Goal: Navigation & Orientation: Find specific page/section

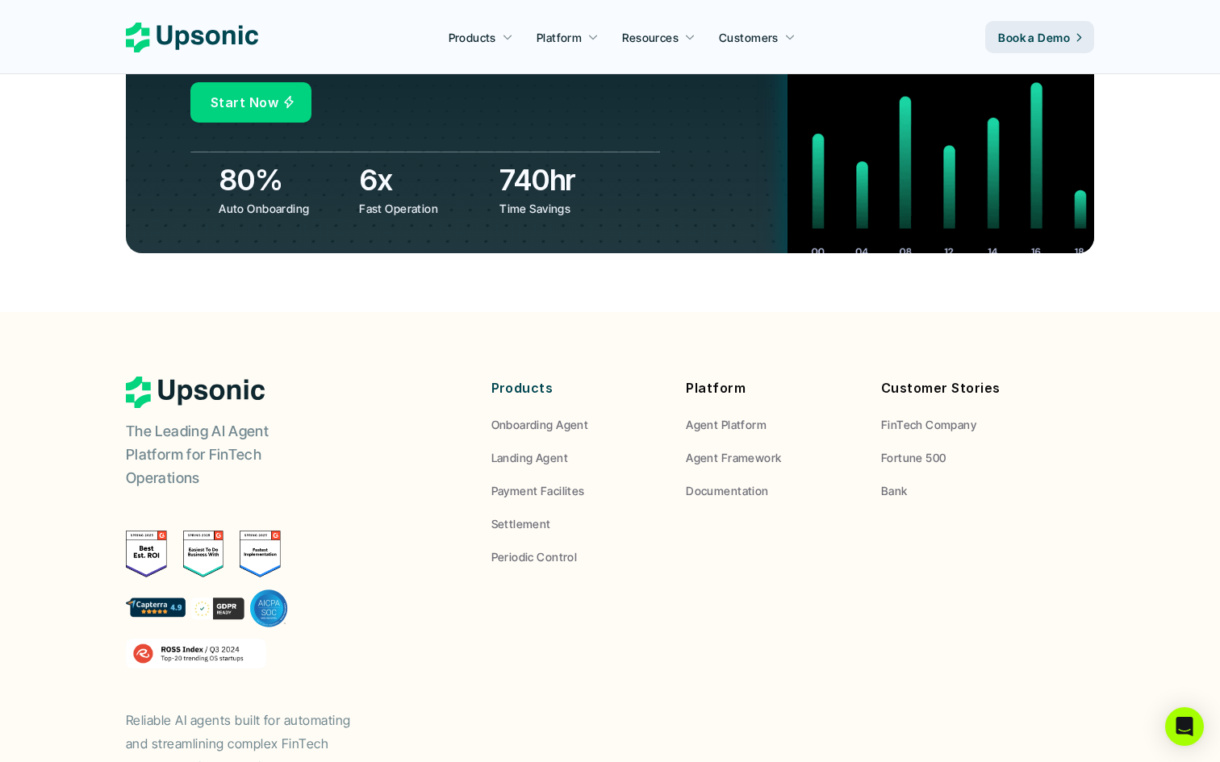
scroll to position [5978, 0]
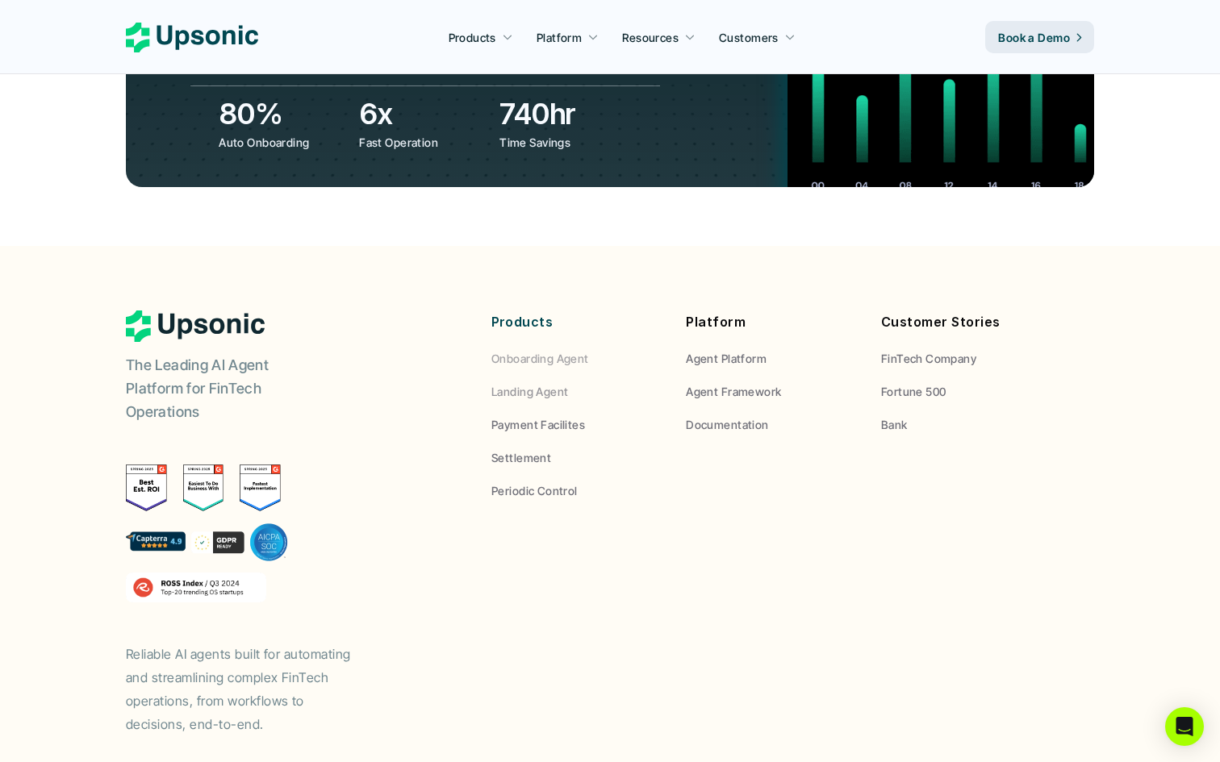
click at [548, 383] on p "Landing Agent" at bounding box center [529, 391] width 77 height 17
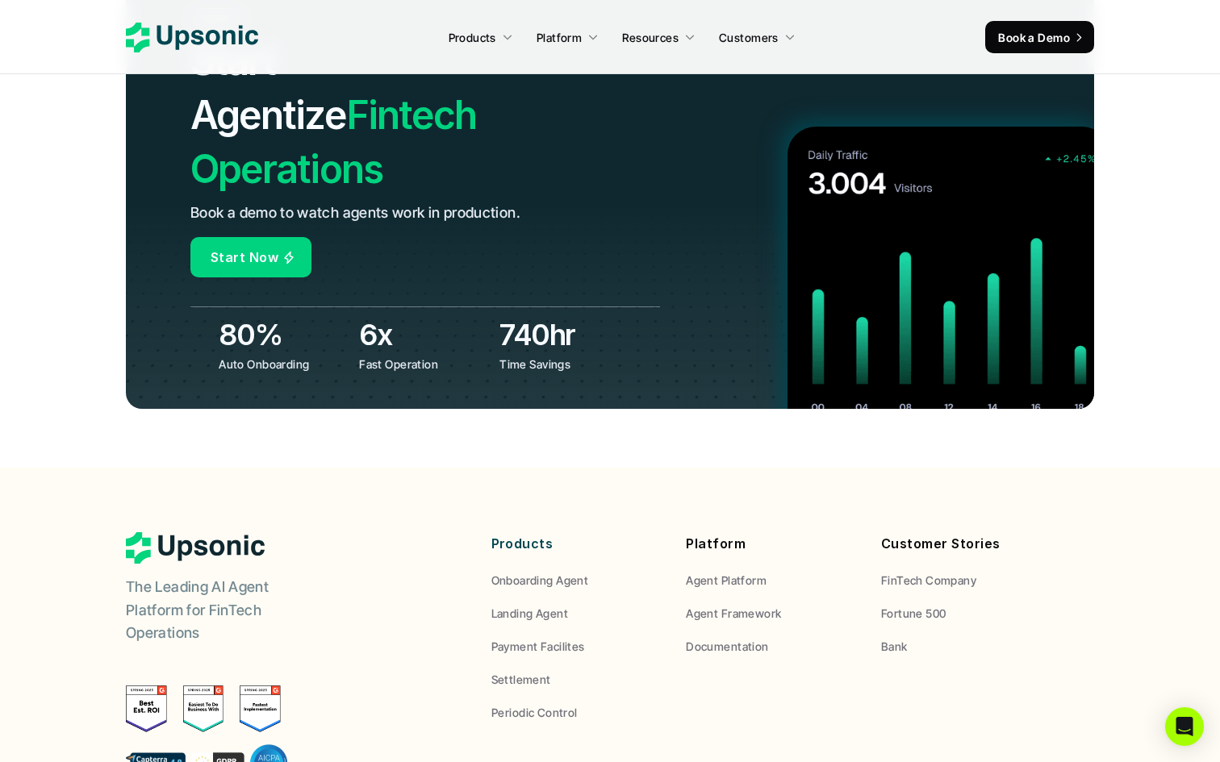
scroll to position [6054, 0]
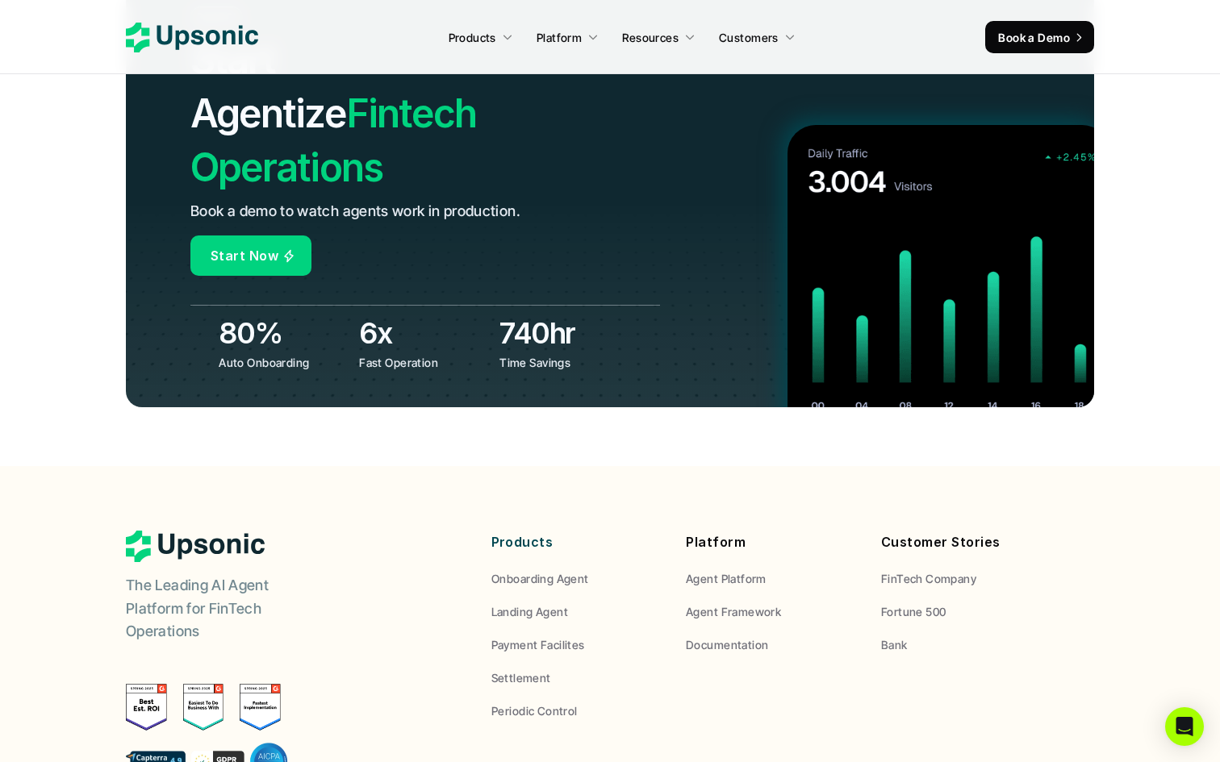
click at [891, 636] on p "Bank" at bounding box center [894, 644] width 27 height 17
click at [889, 636] on p "Bank" at bounding box center [894, 644] width 27 height 17
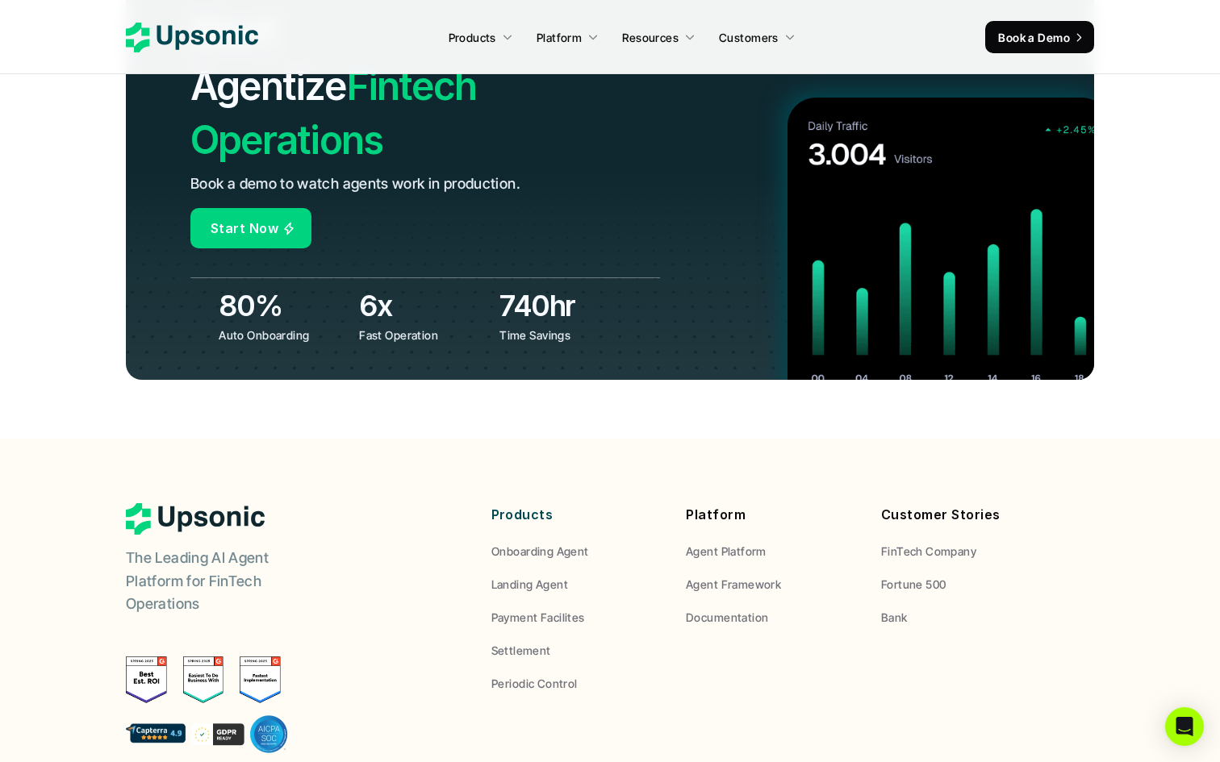
scroll to position [6092, 0]
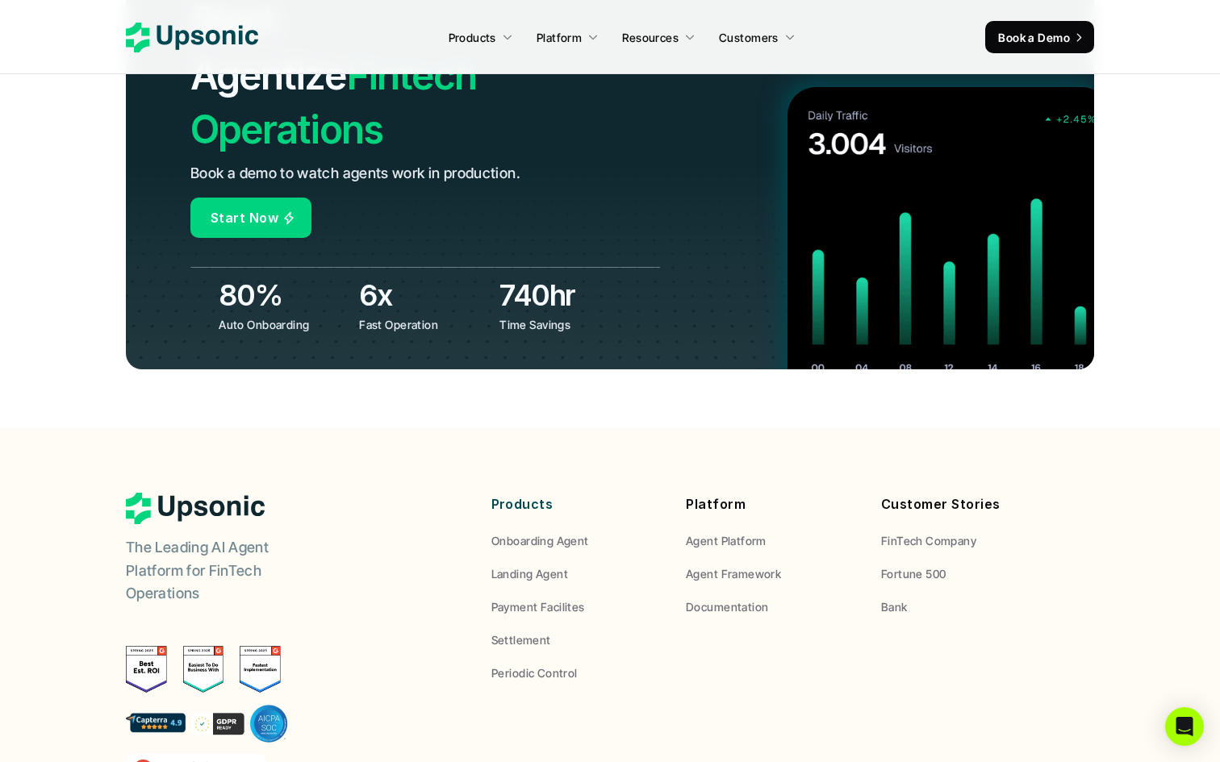
click at [206, 536] on p "The Leading AI Agent Platform for FinTech Operations" at bounding box center [227, 570] width 202 height 69
click at [286, 536] on p "The Leading AI Agent Platform for FinTech Operations" at bounding box center [227, 570] width 202 height 69
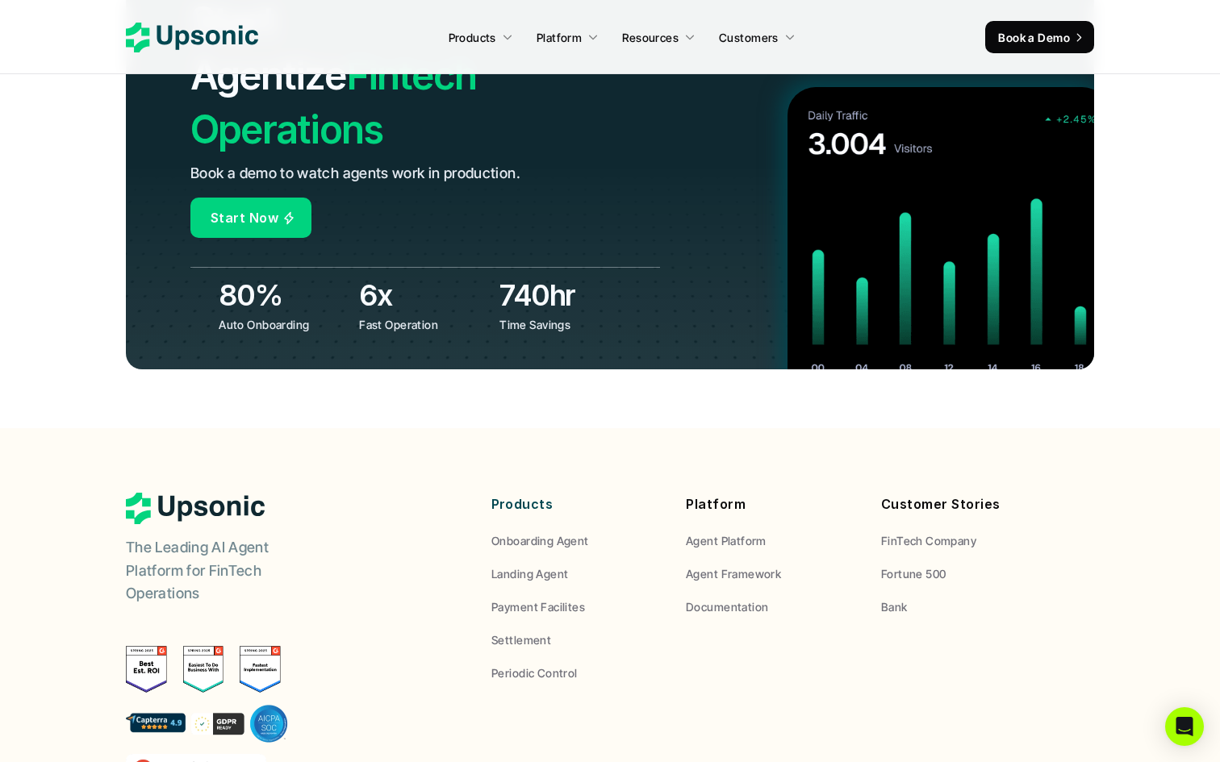
drag, startPoint x: 110, startPoint y: 449, endPoint x: 270, endPoint y: 511, distance: 171.8
click at [270, 511] on footer "The Leading AI Agent Platform for FinTech Operations Reliable AI agents built f…" at bounding box center [610, 732] width 1220 height 609
click at [270, 536] on p "The Leading AI Agent Platform for FinTech Operations" at bounding box center [227, 570] width 202 height 69
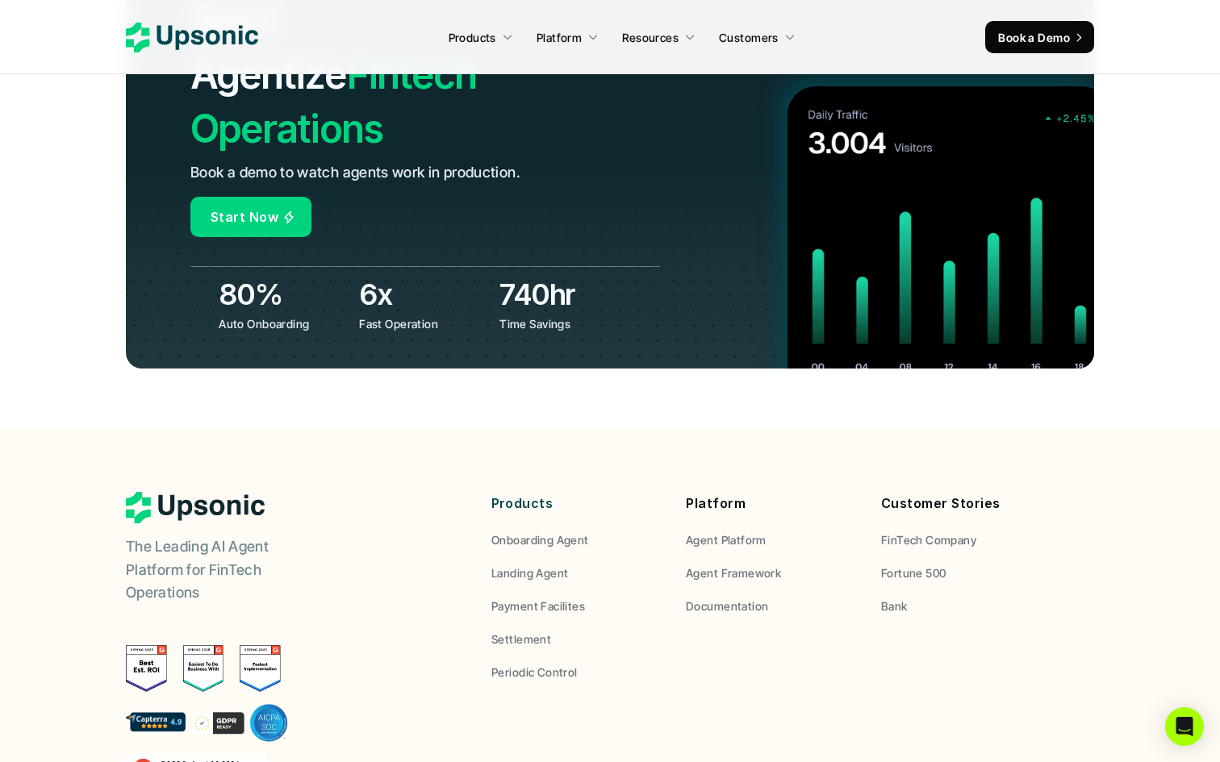
scroll to position [6275, 0]
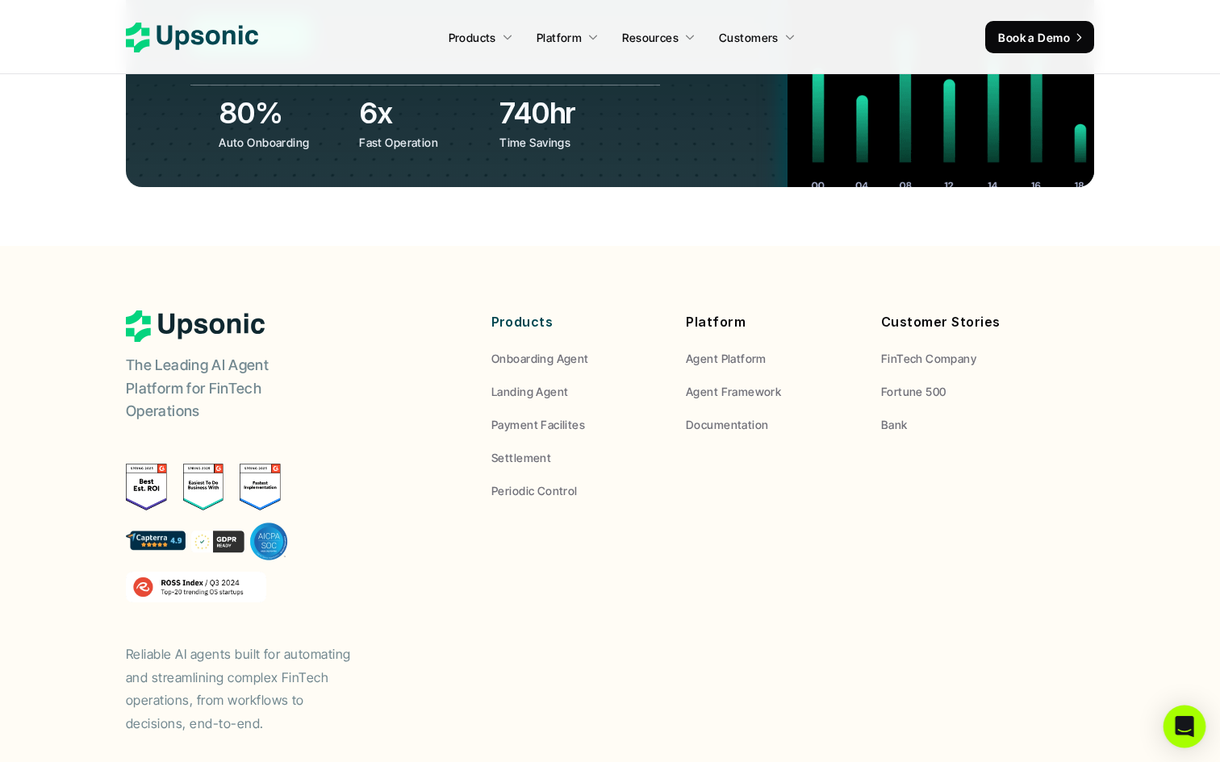
click at [1175, 728] on icon "Open Intercom Messenger" at bounding box center [1184, 726] width 21 height 21
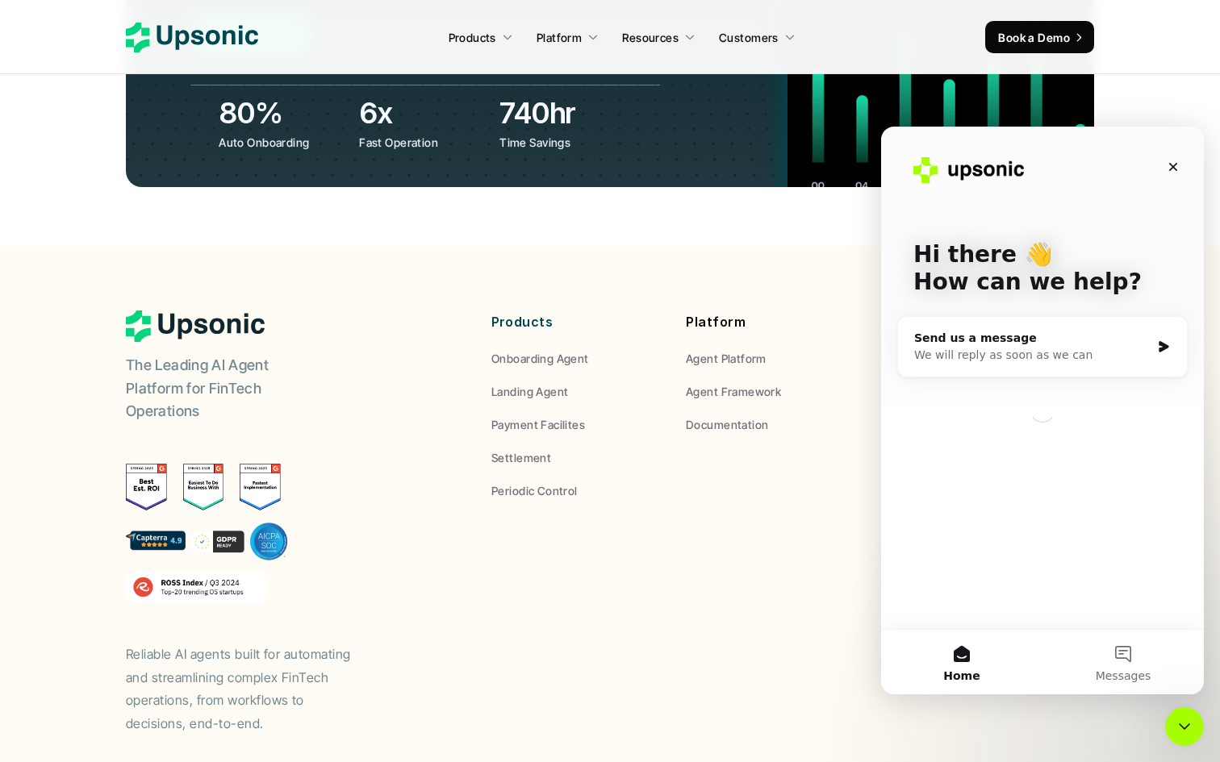
scroll to position [0, 0]
click at [1174, 720] on icon "Close Intercom Messenger" at bounding box center [1181, 724] width 19 height 19
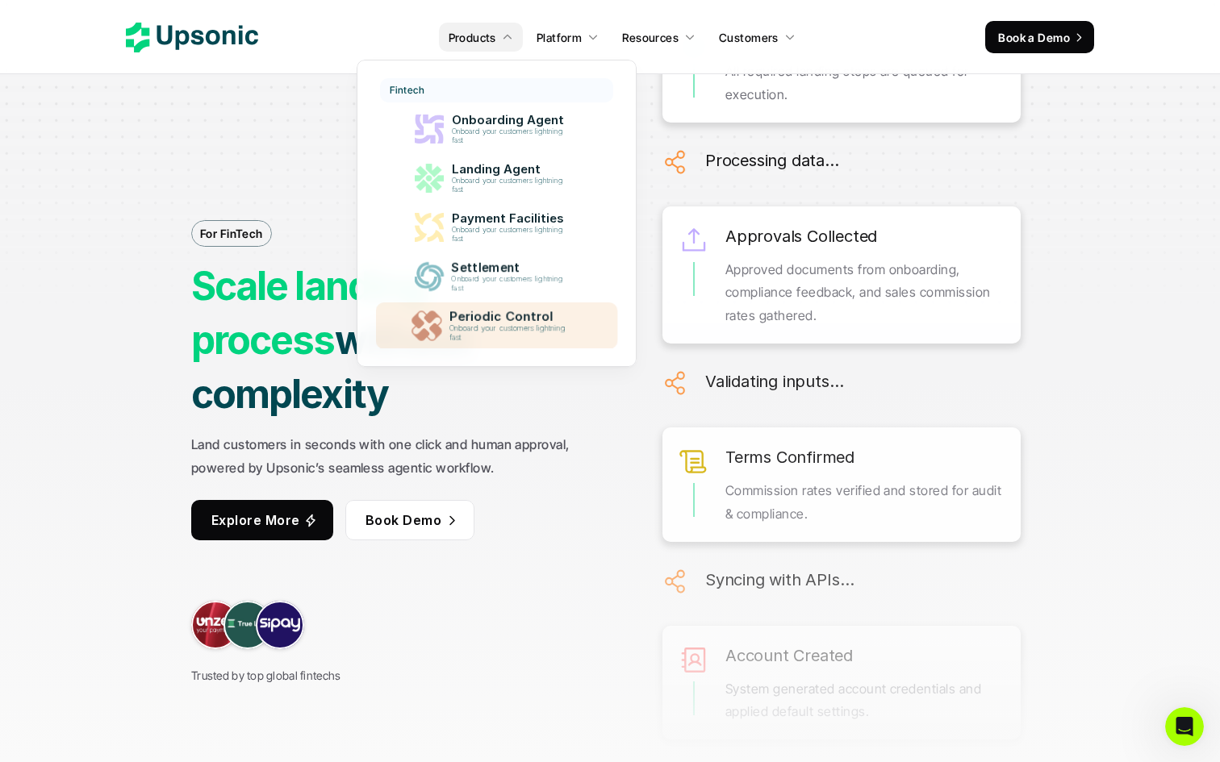
click at [500, 323] on p "Periodic Control" at bounding box center [511, 317] width 124 height 15
